Goal: Information Seeking & Learning: Learn about a topic

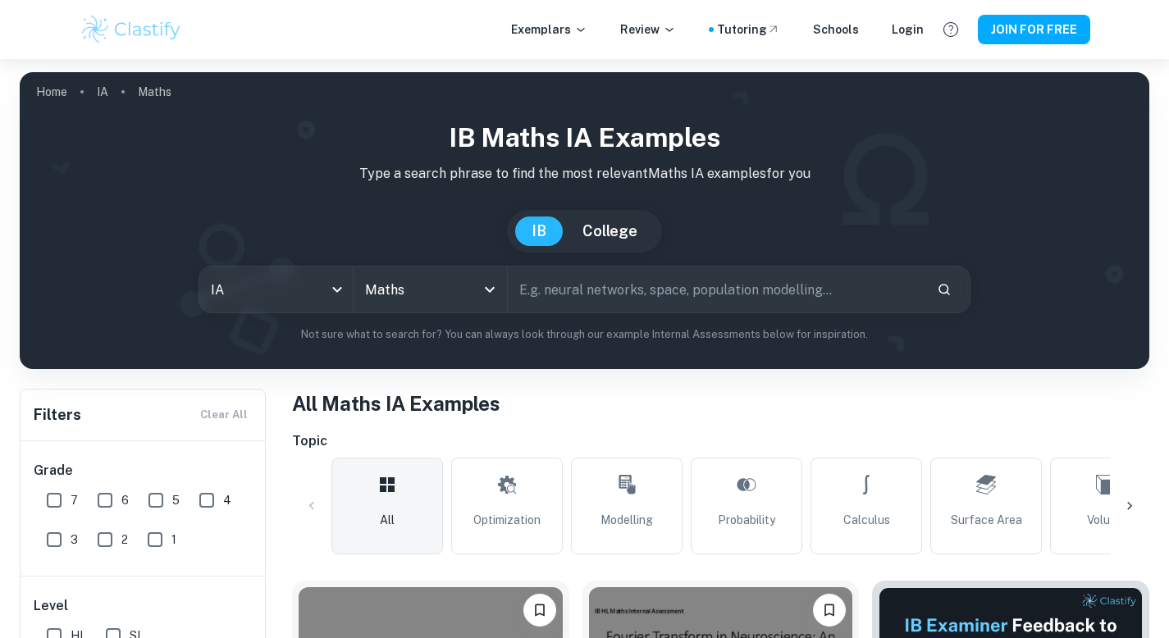
scroll to position [369, 0]
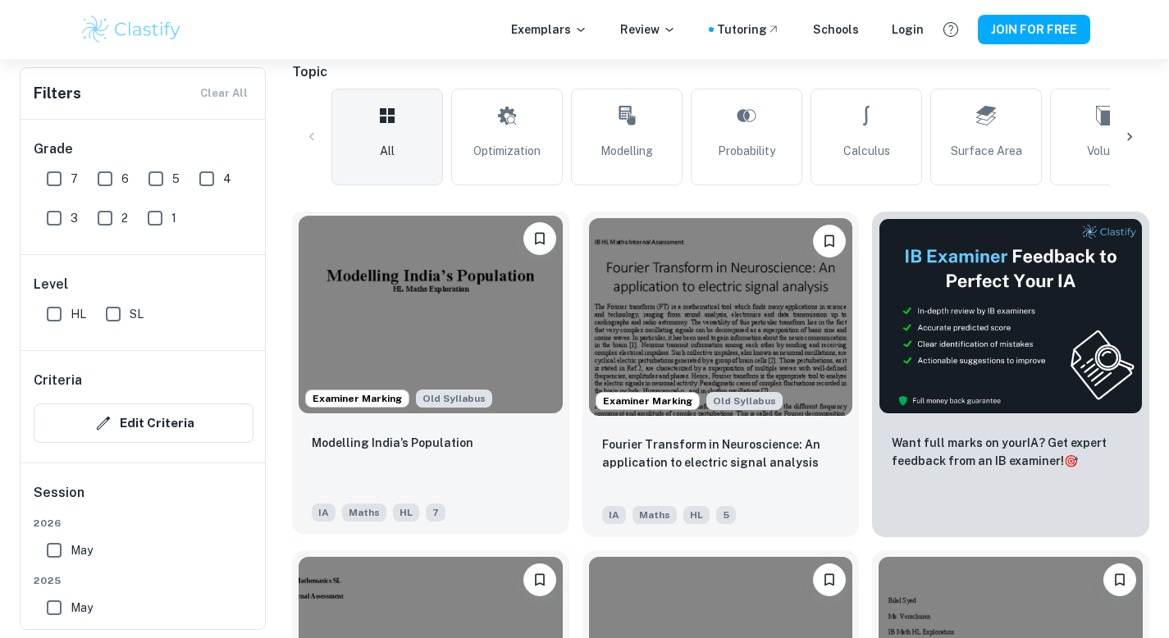
click at [450, 333] on img at bounding box center [431, 315] width 264 height 198
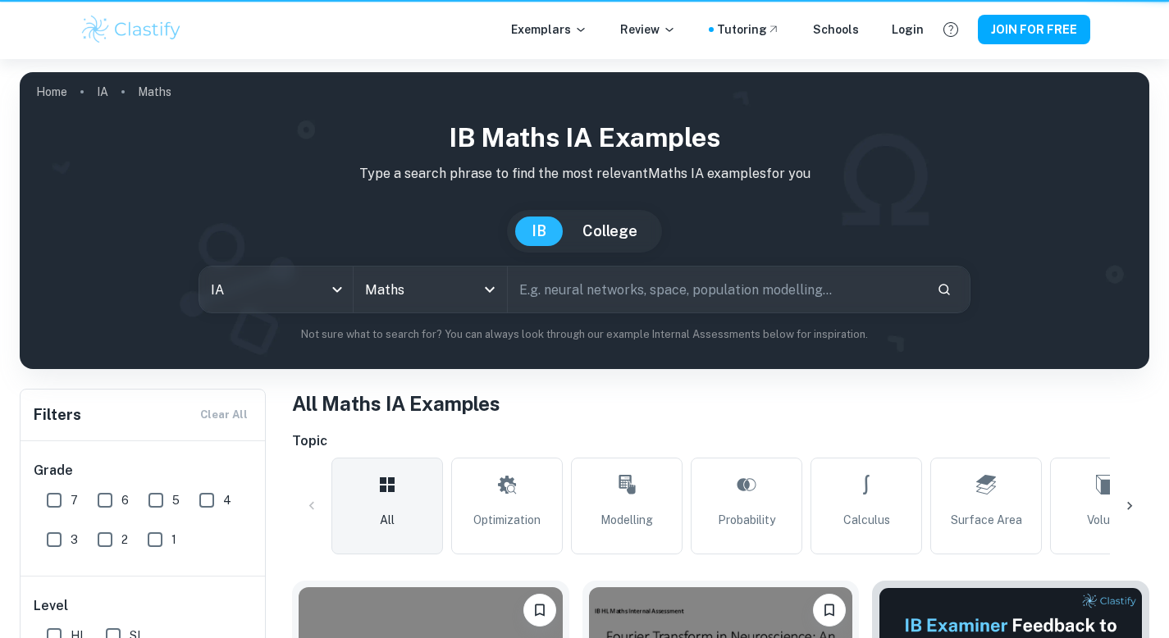
scroll to position [369, 0]
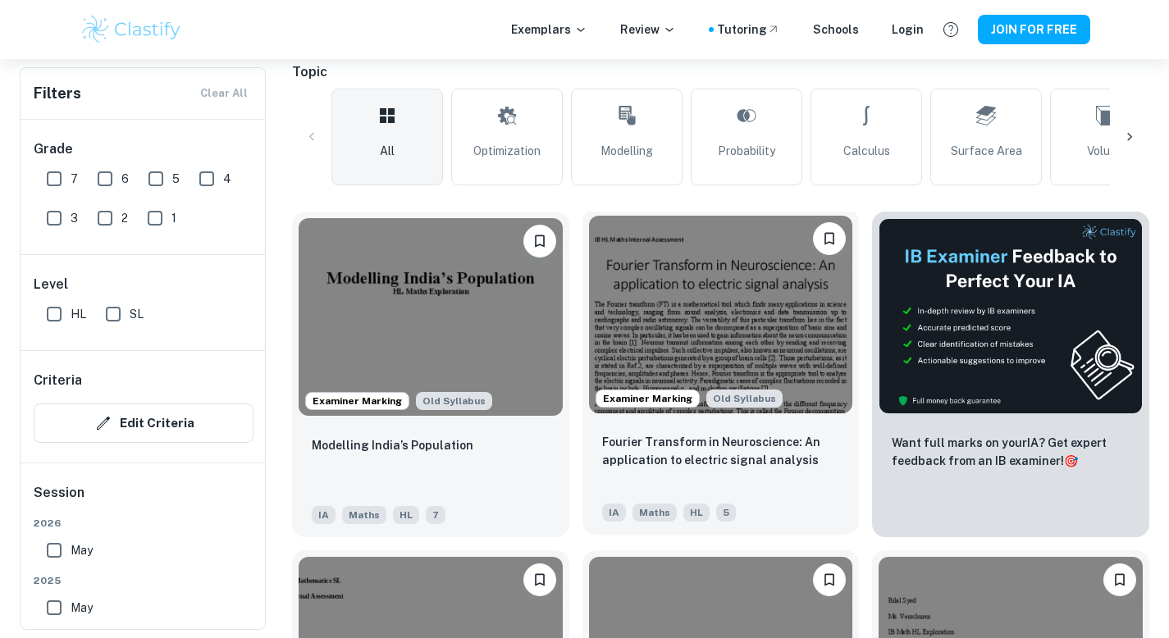
click at [743, 346] on img at bounding box center [721, 315] width 264 height 198
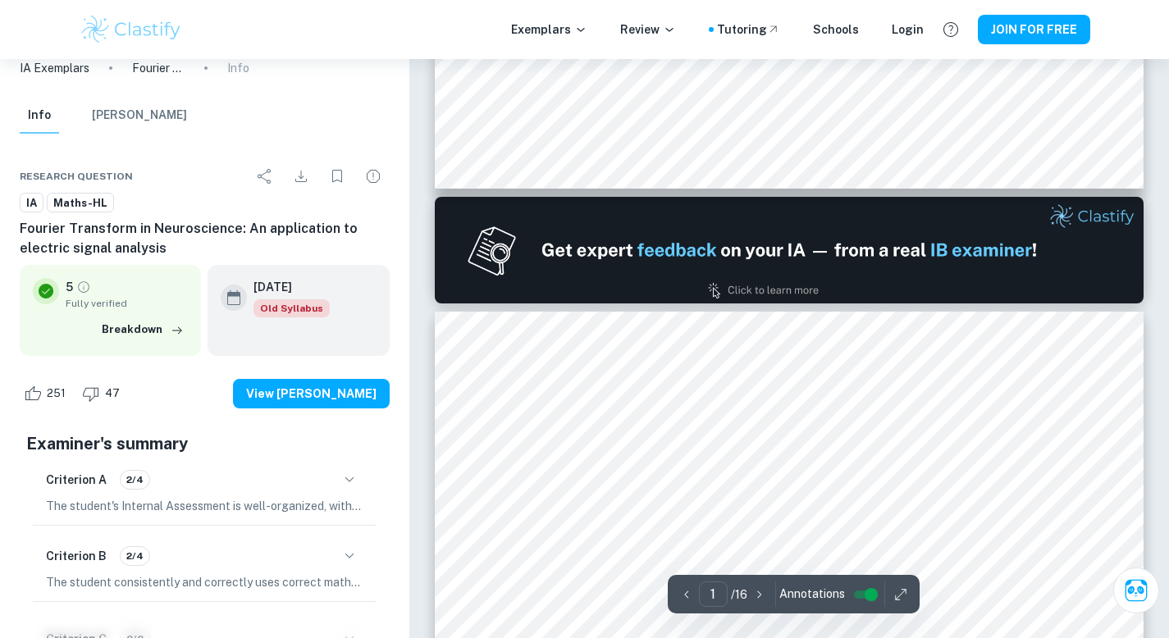
type input "2"
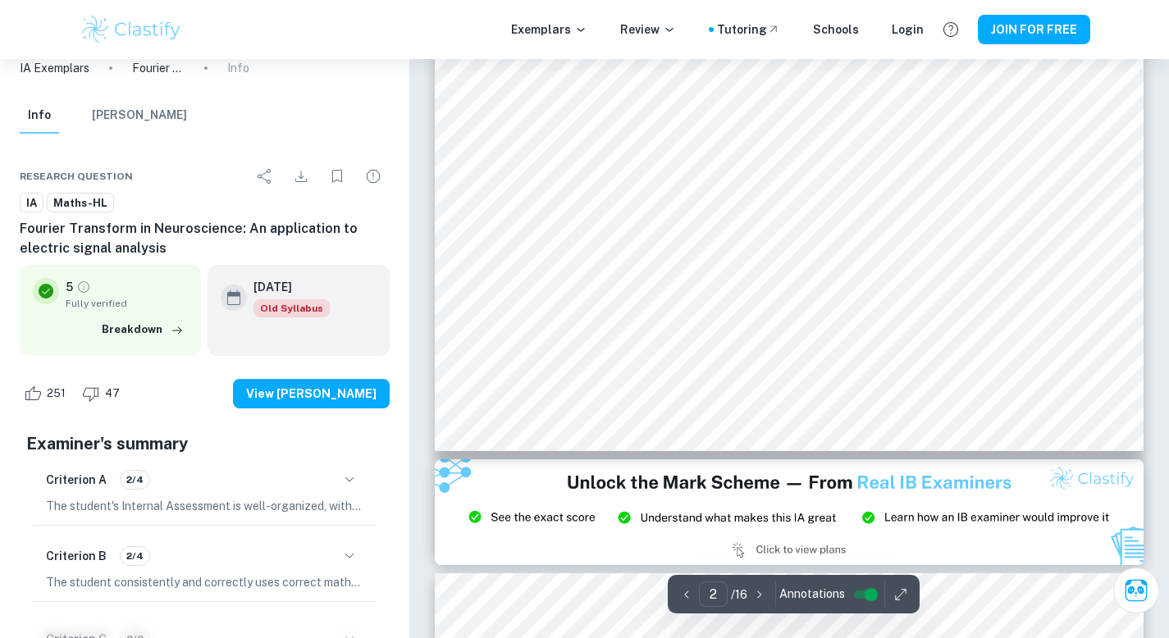
scroll to position [1954, 0]
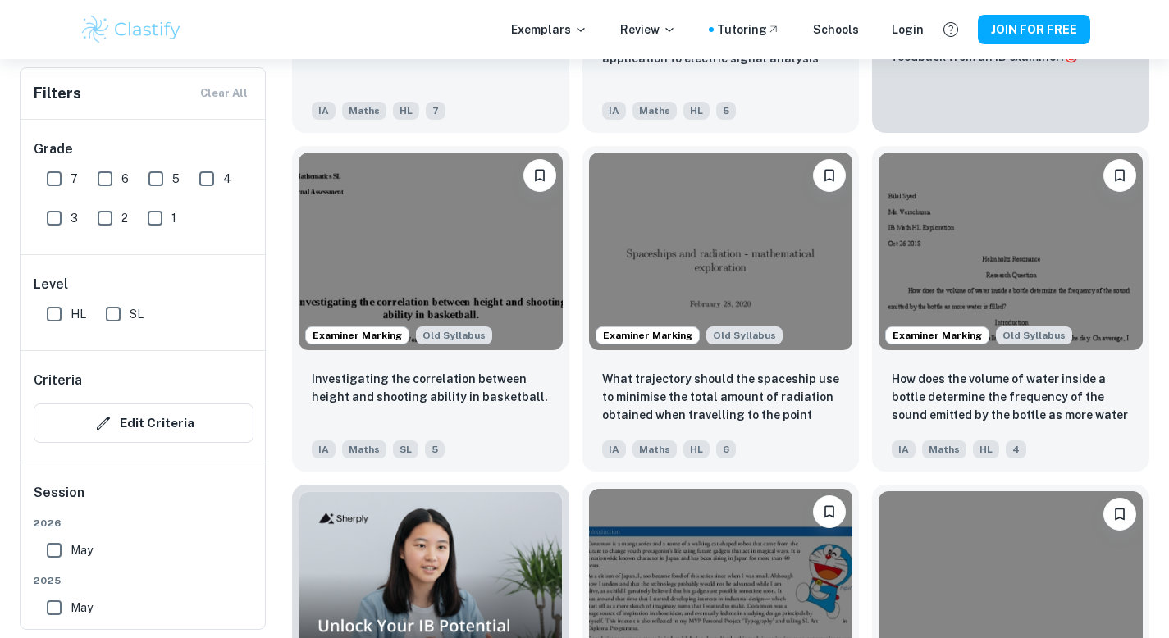
scroll to position [1027, 0]
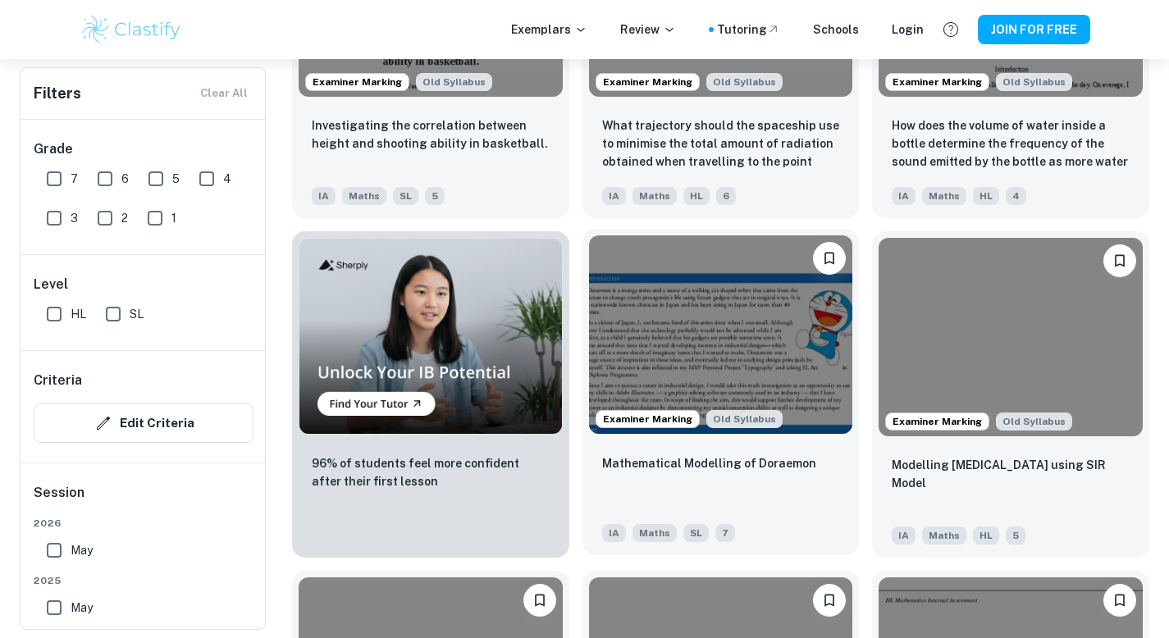
click at [752, 343] on img at bounding box center [721, 334] width 264 height 198
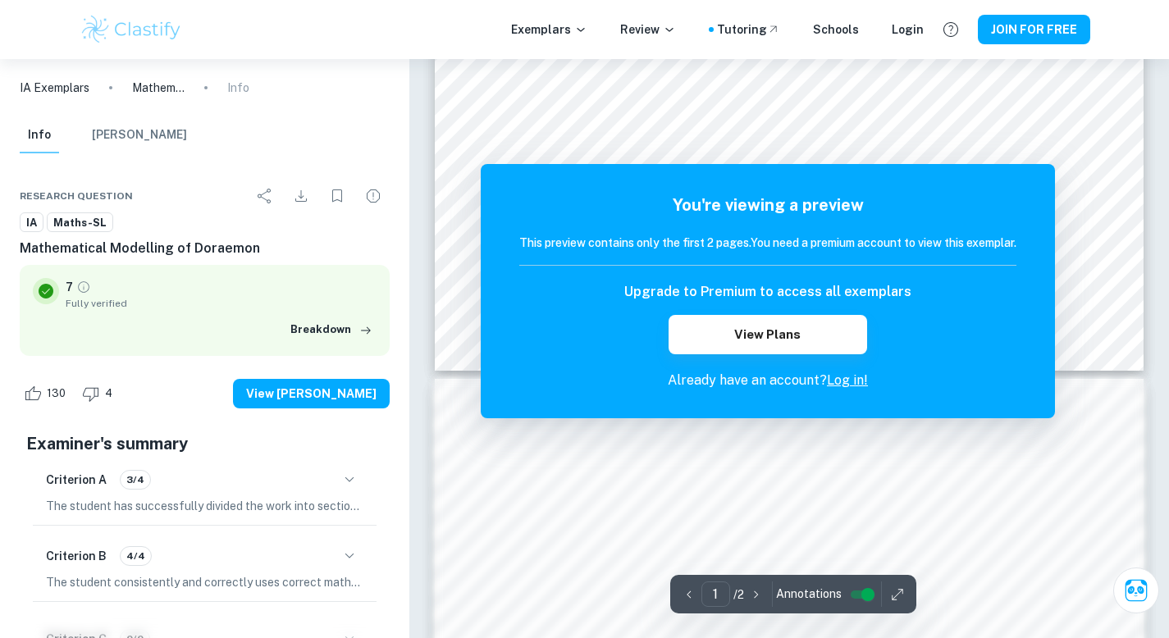
scroll to position [1036, 0]
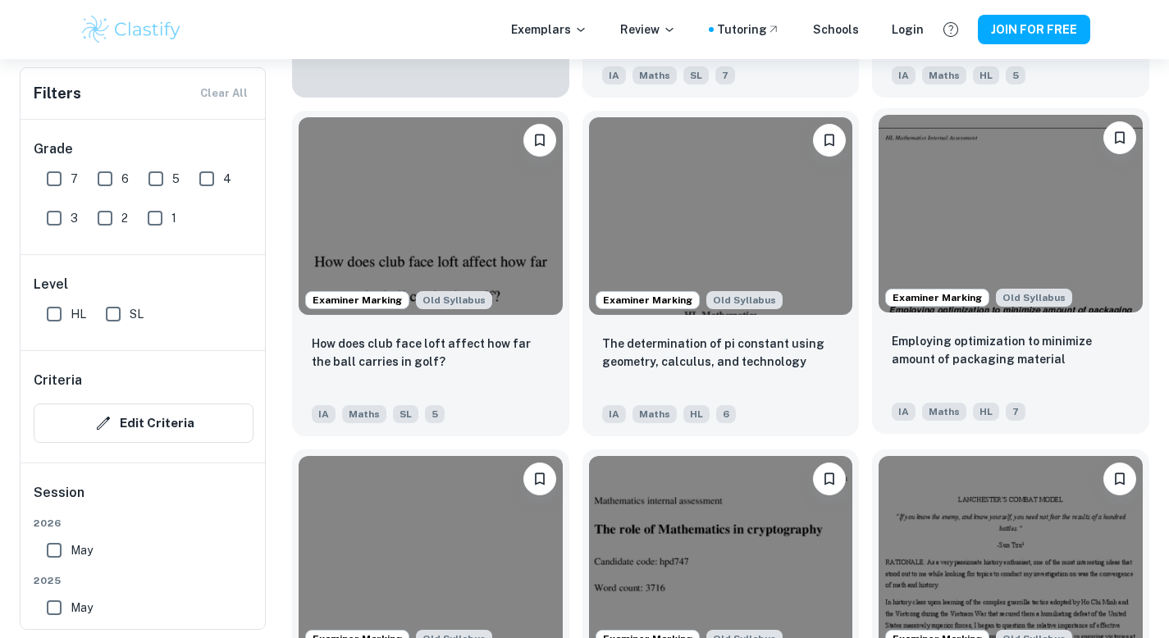
scroll to position [1488, 0]
click at [1003, 241] on img at bounding box center [1011, 213] width 264 height 198
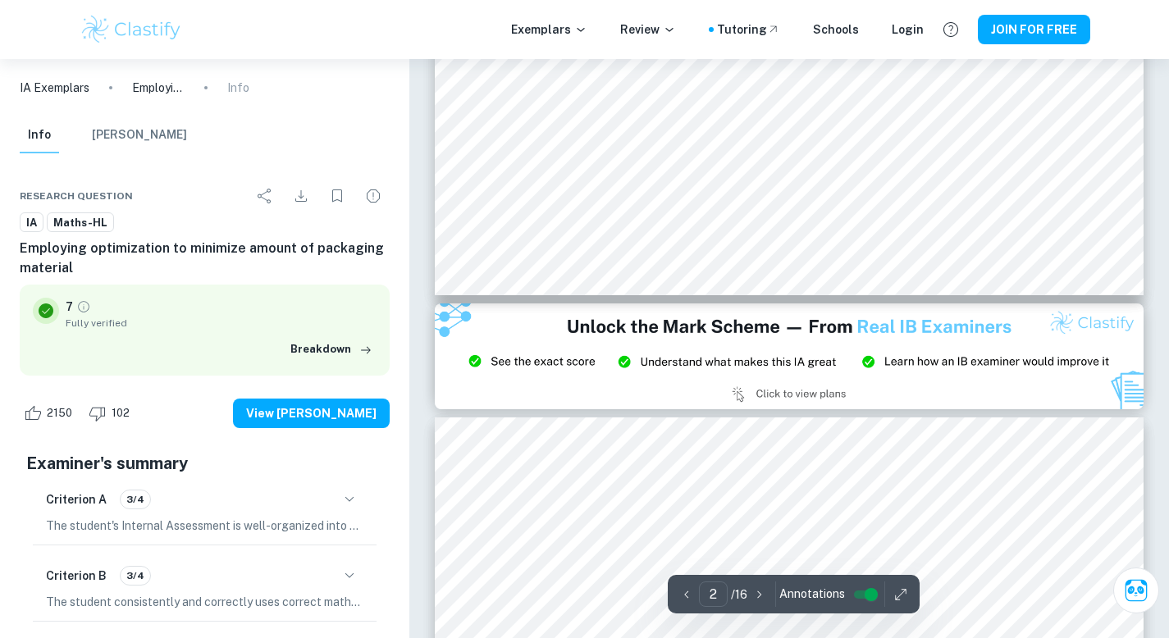
type input "3"
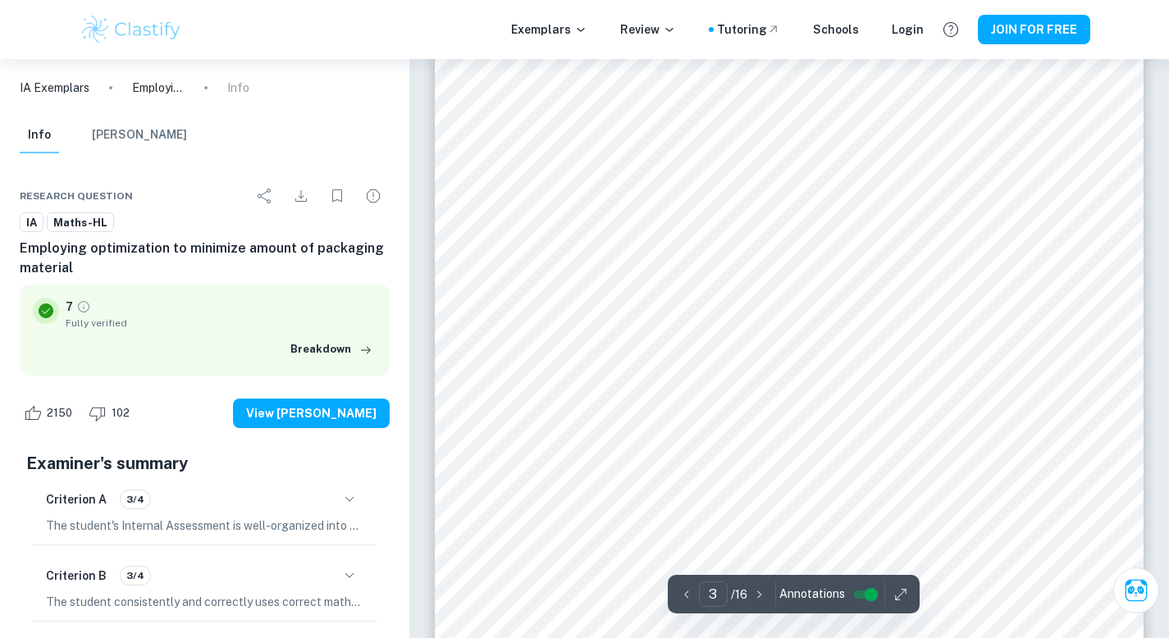
scroll to position [2304, 0]
